Goal: Task Accomplishment & Management: Complete application form

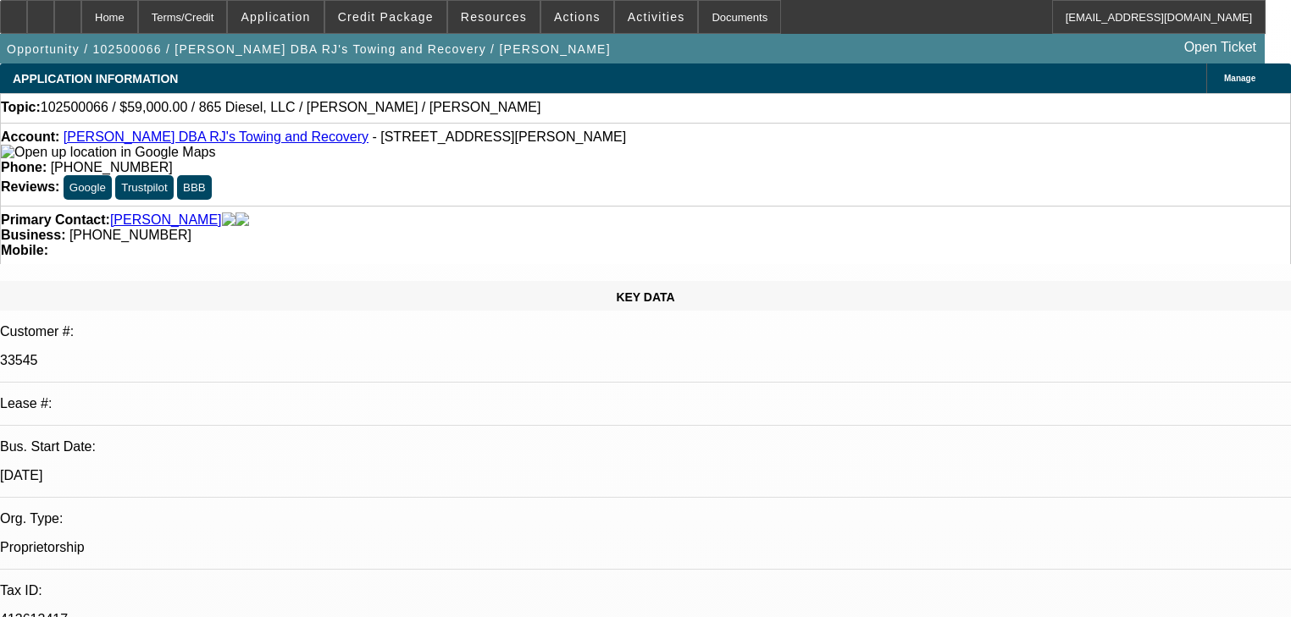
select select "0"
select select "2"
select select "0.1"
select select "4"
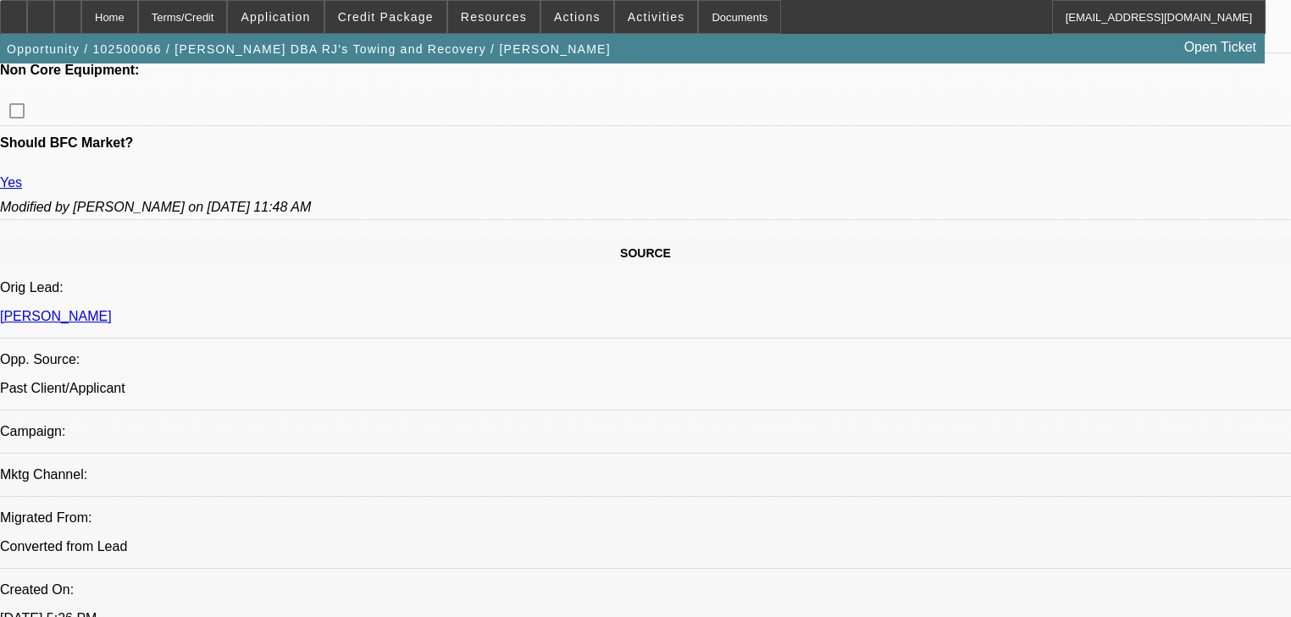
scroll to position [881, 0]
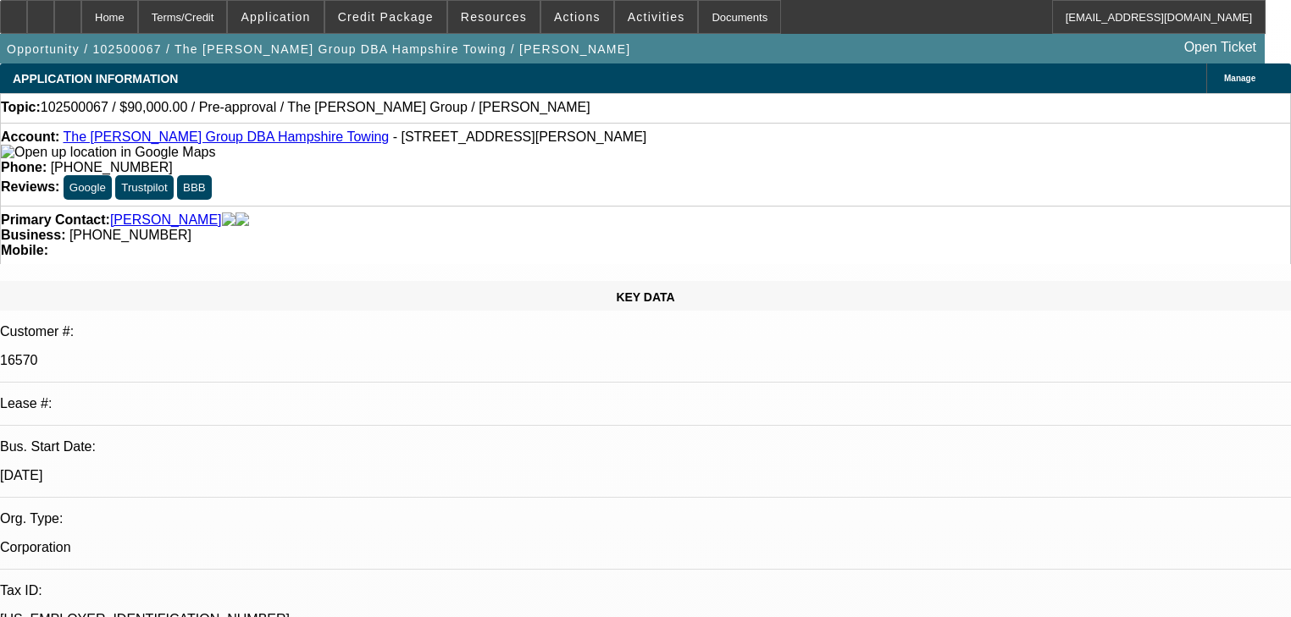
select select "0"
select select "2"
select select "0.1"
select select "4"
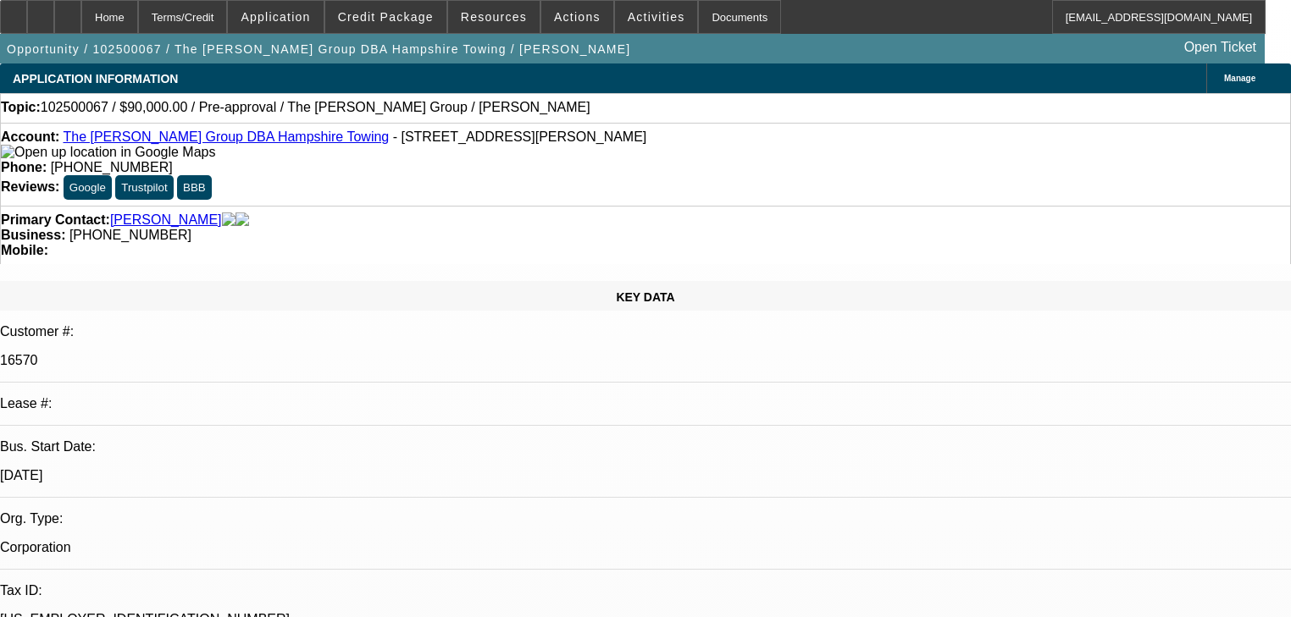
select select "0"
select select "2"
select select "0.1"
select select "4"
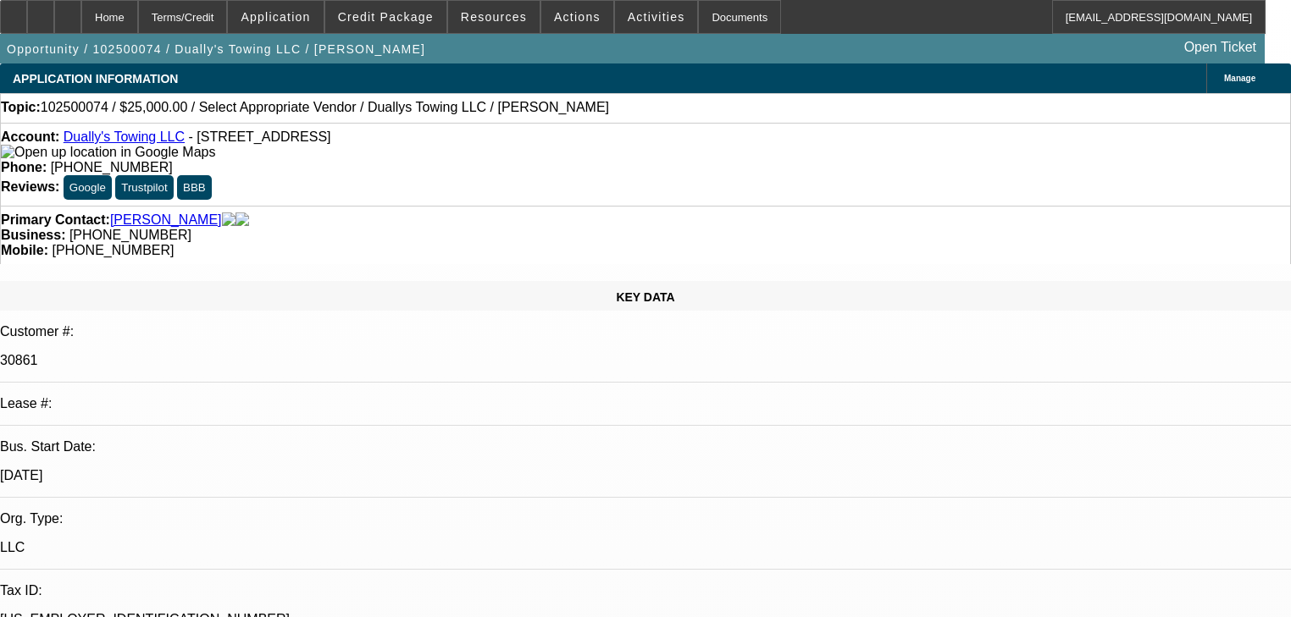
select select "0"
select select "2"
select select "0.1"
select select "4"
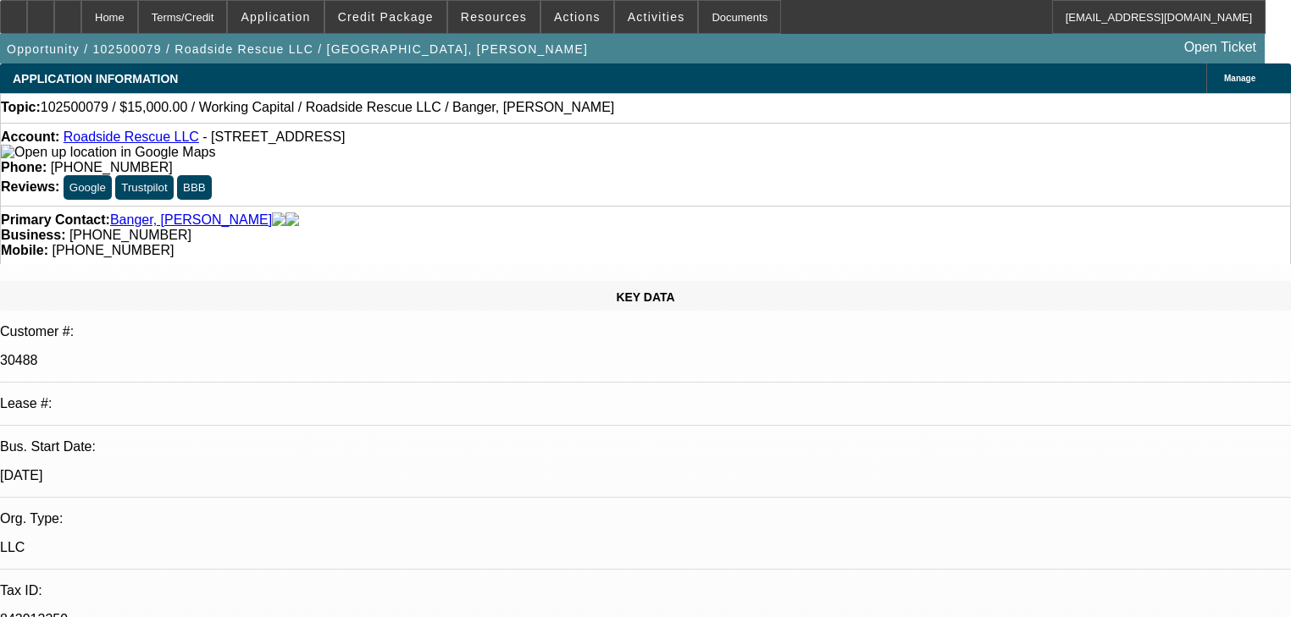
select select "0"
select select "2"
select select "0.1"
select select "4"
